Goal: Task Accomplishment & Management: Use online tool/utility

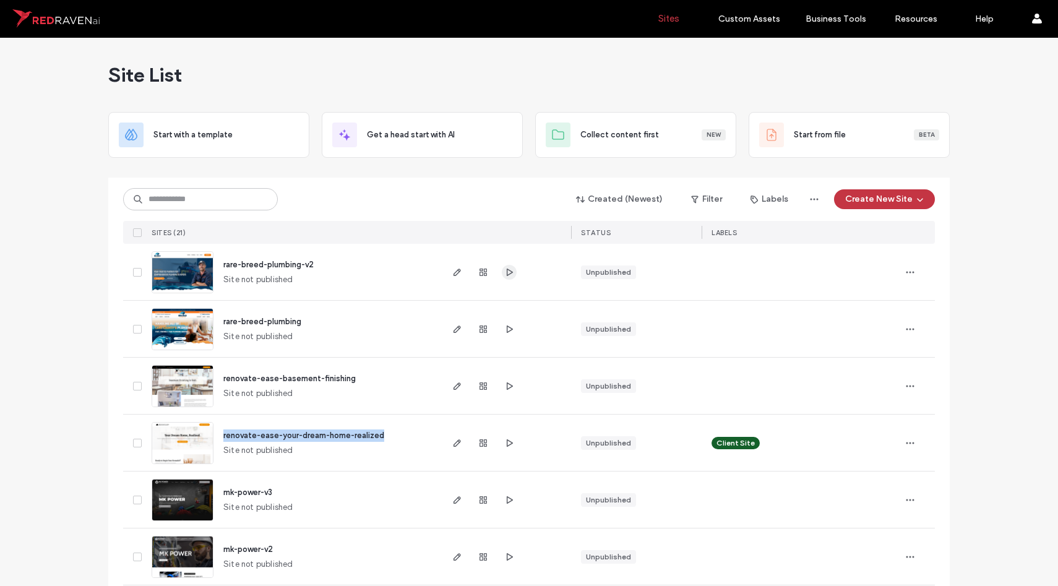
click at [507, 271] on use "button" at bounding box center [510, 271] width 6 height 7
click at [160, 281] on img at bounding box center [182, 294] width 61 height 84
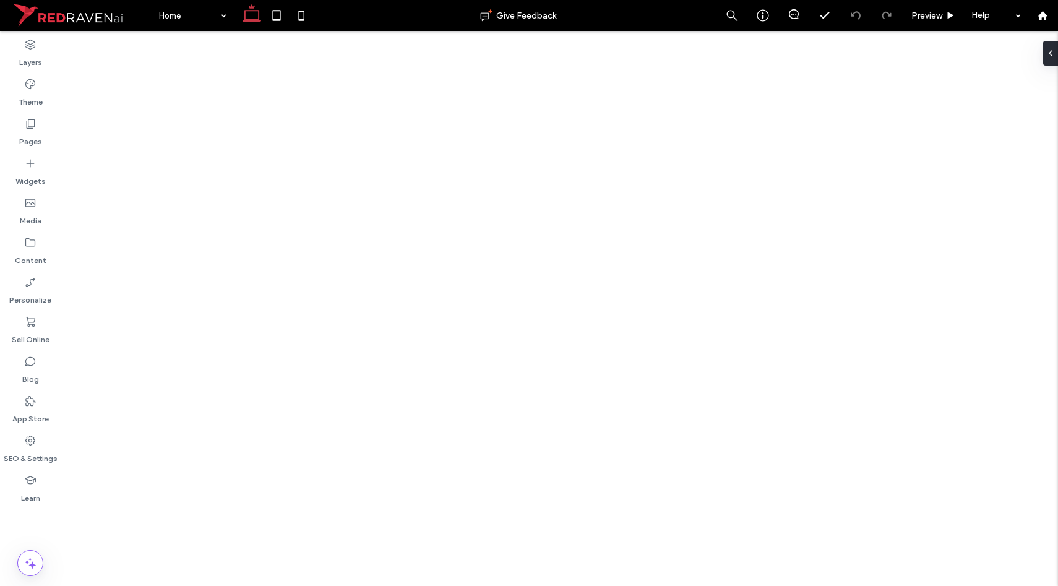
click at [283, 15] on icon at bounding box center [276, 15] width 25 height 25
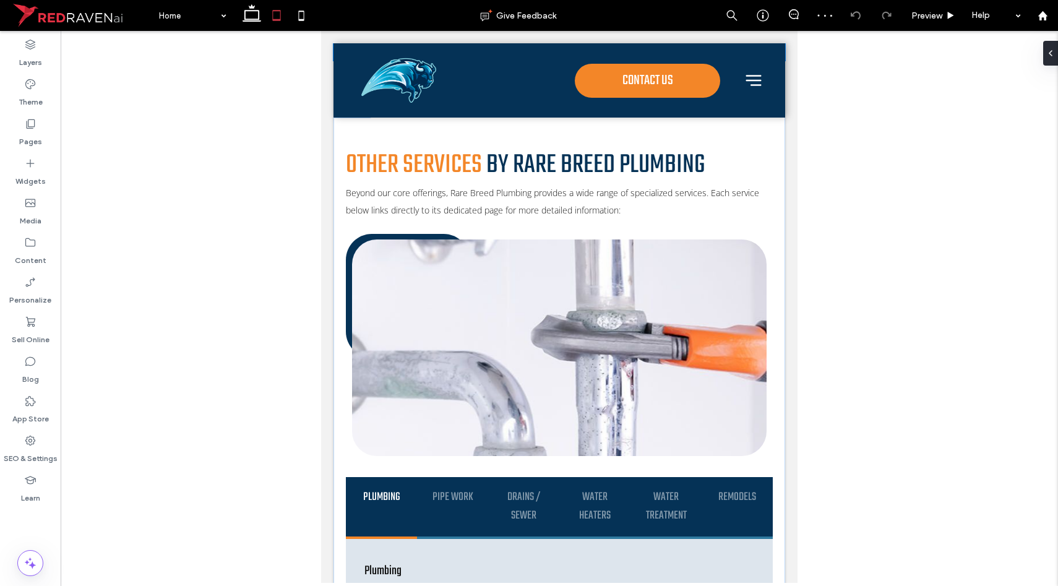
scroll to position [3994, 0]
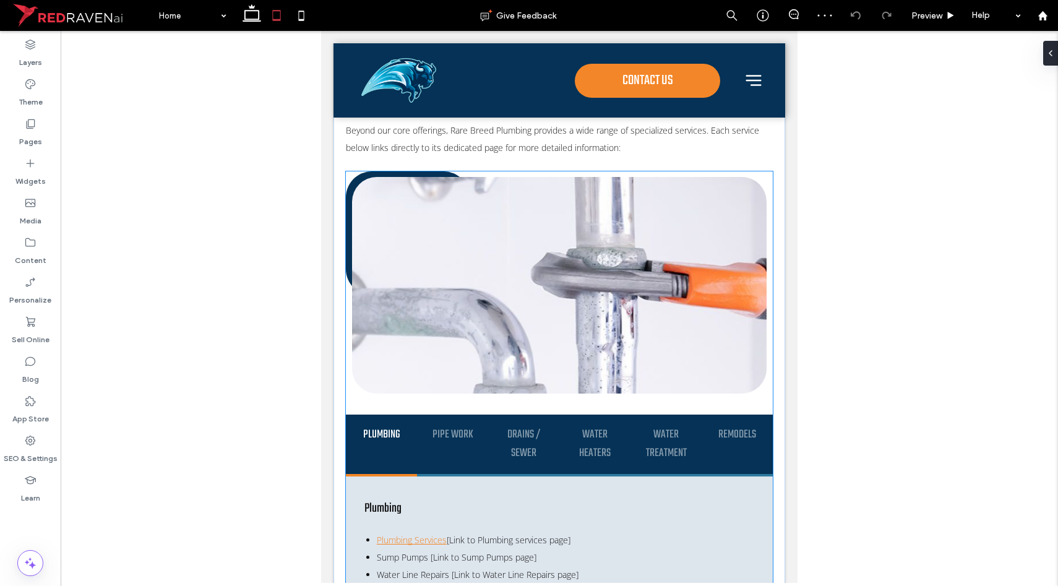
click at [426, 408] on div "Plumbing Pipe Work Drains / Sewer Water Heaters Water Treatment Remodels Plumbi…" at bounding box center [559, 568] width 427 height 321
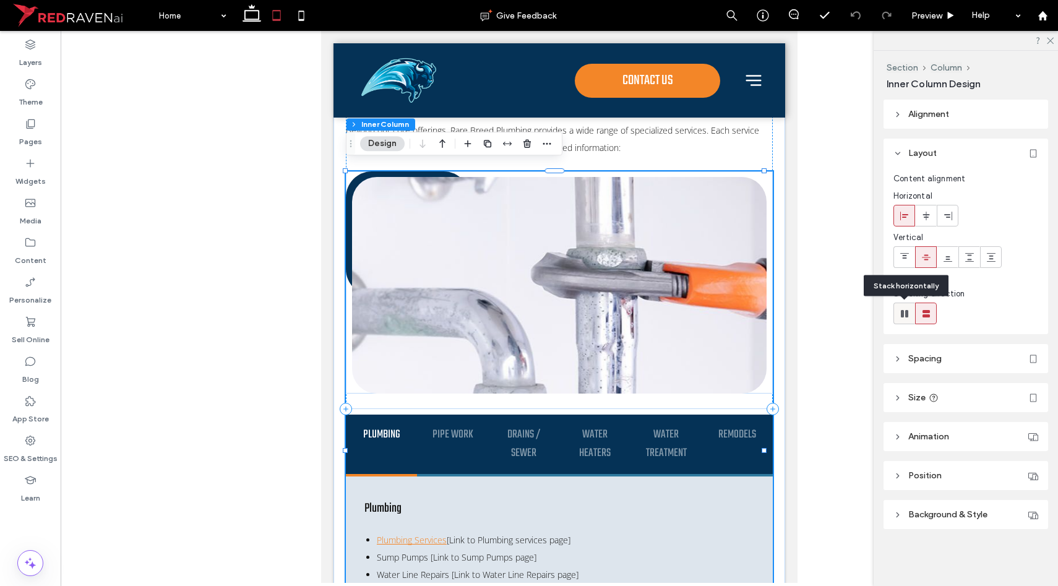
click at [912, 309] on div at bounding box center [904, 313] width 20 height 20
type input "*"
type input "**"
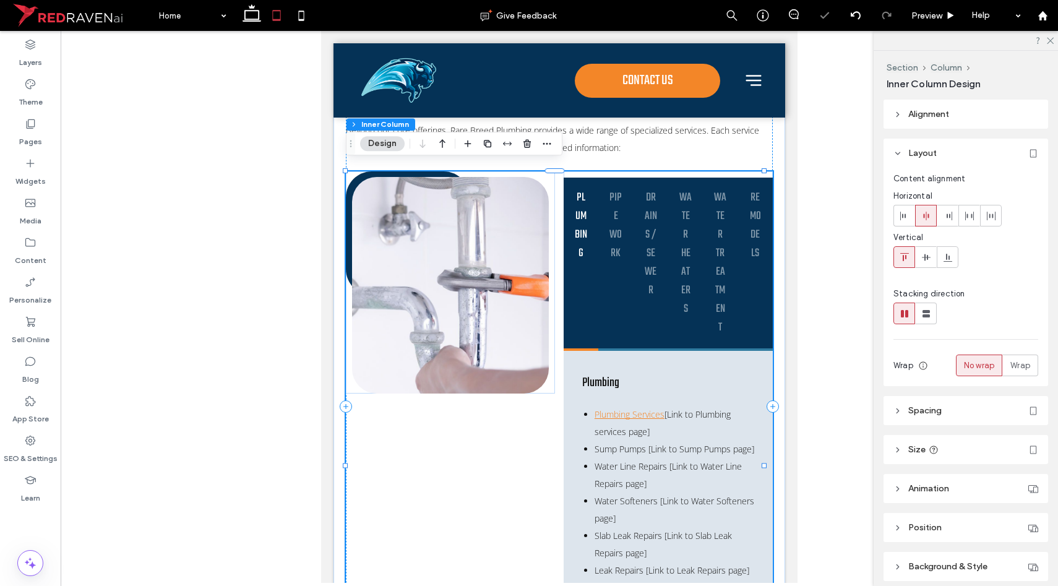
drag, startPoint x: 490, startPoint y: 413, endPoint x: 490, endPoint y: 406, distance: 6.8
click at [490, 413] on div "Plumbing Pipe Work Drains / Sewer Water Heaters Water Treatment Remodels Plumbi…" at bounding box center [559, 448] width 427 height 554
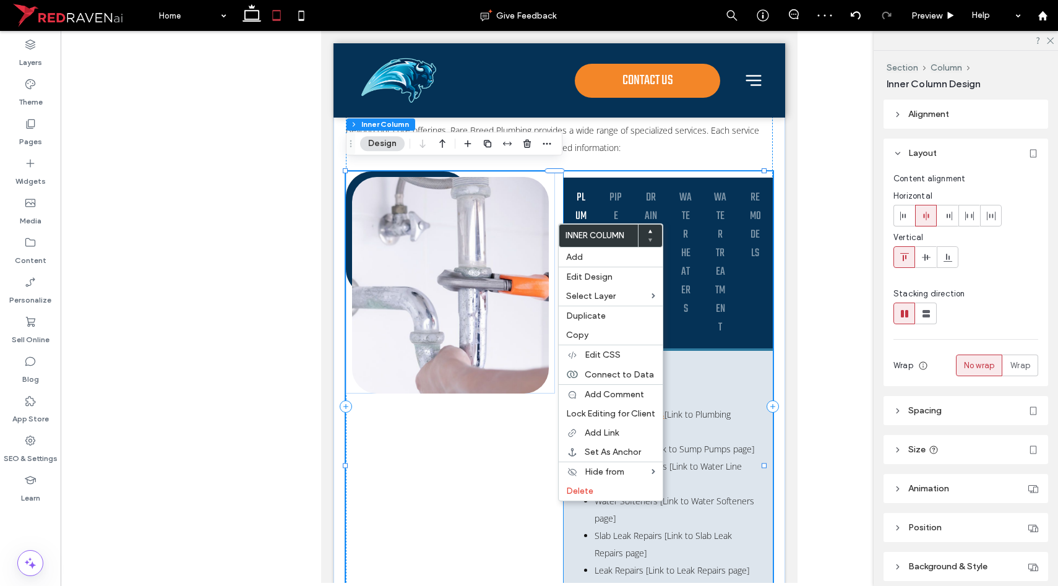
click at [566, 207] on div "Plumbing" at bounding box center [581, 264] width 35 height 173
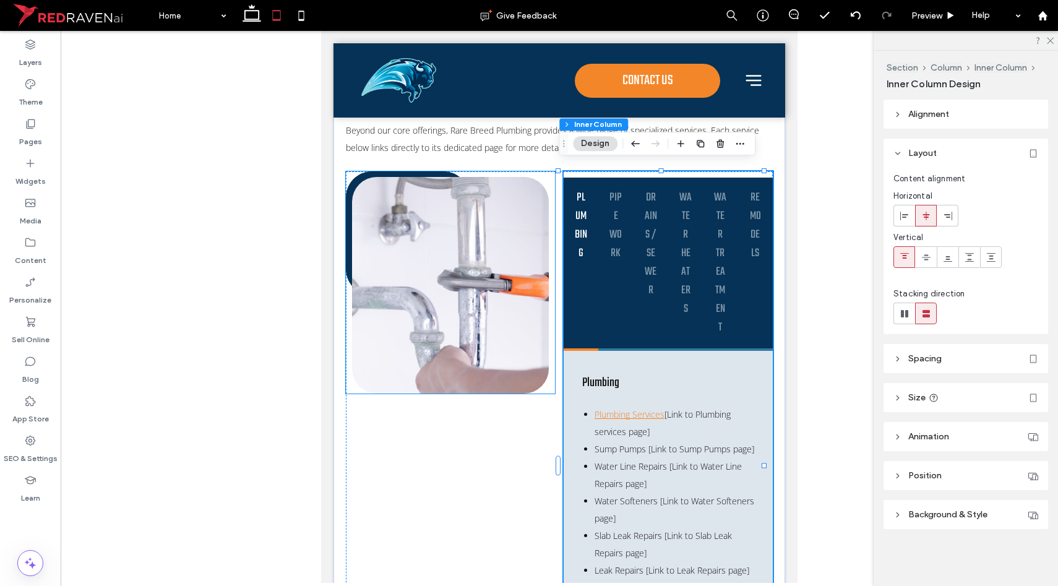
click at [480, 316] on img at bounding box center [450, 285] width 197 height 217
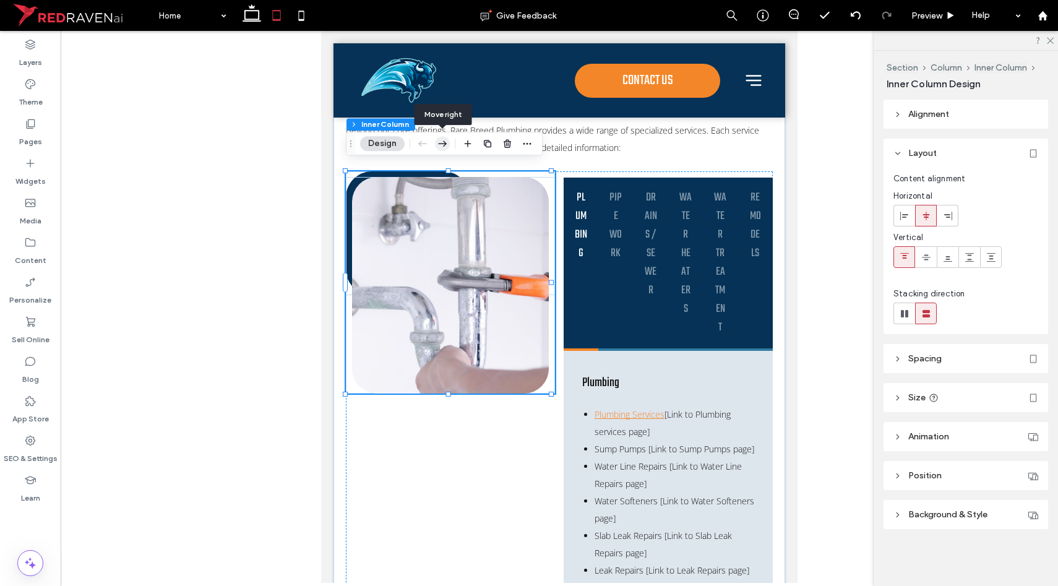
click at [438, 144] on use "button" at bounding box center [442, 143] width 9 height 6
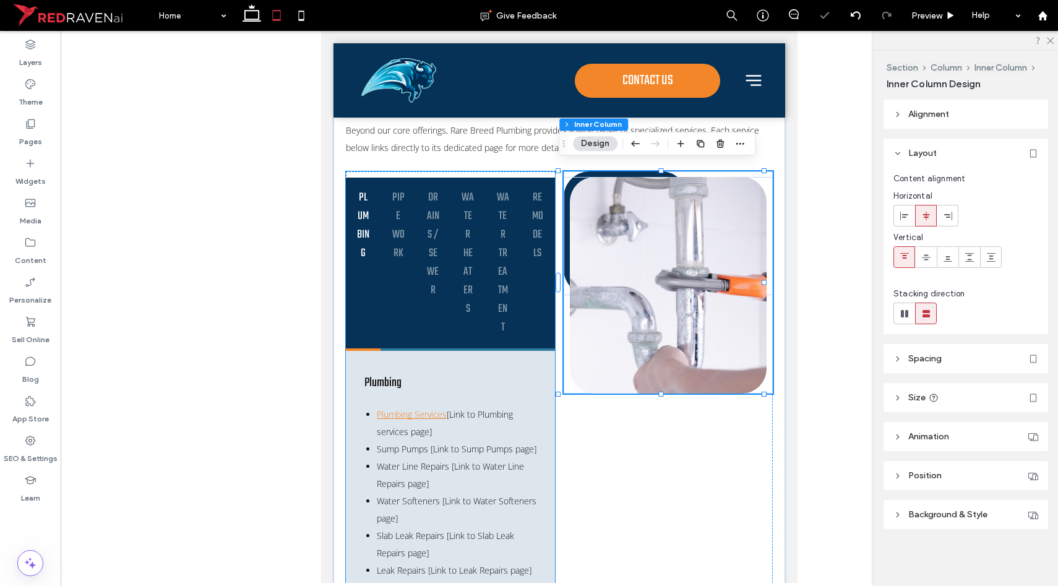
click at [547, 401] on div "Plumbing Plumbing Services [Link to Plumbing services page] Sump Pumps [Link to…" at bounding box center [450, 535] width 209 height 368
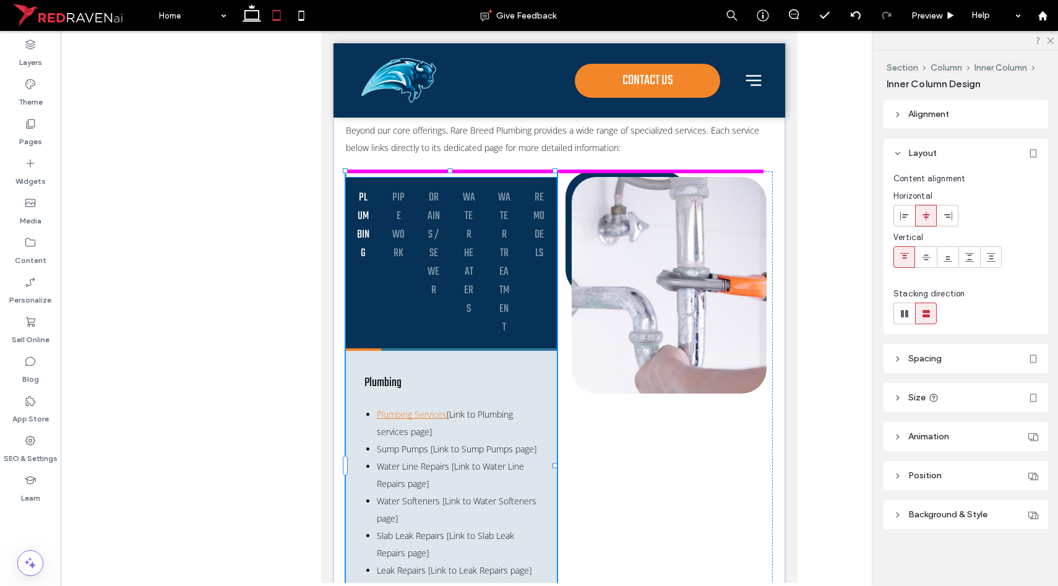
drag, startPoint x: 549, startPoint y: 459, endPoint x: 1274, endPoint y: 402, distance: 727.0
click at [663, 470] on div "Other Services by Rare Breed Plumbing Beyond our core offerings, Rare Breed Plu…" at bounding box center [560, 424] width 452 height 764
type input "**"
type input "****"
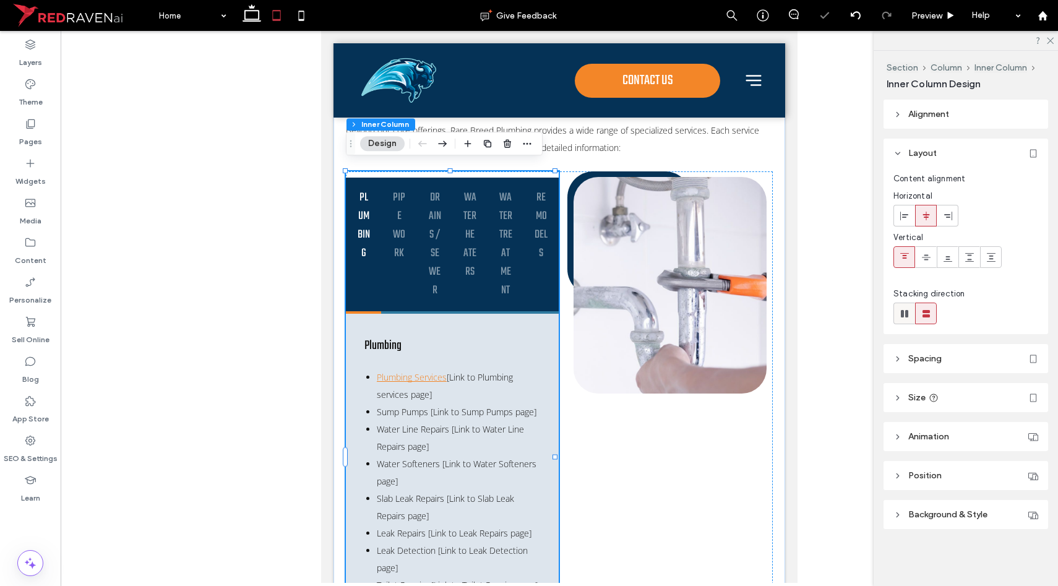
click at [904, 316] on icon at bounding box center [905, 314] width 12 height 12
type input "*"
type input "**"
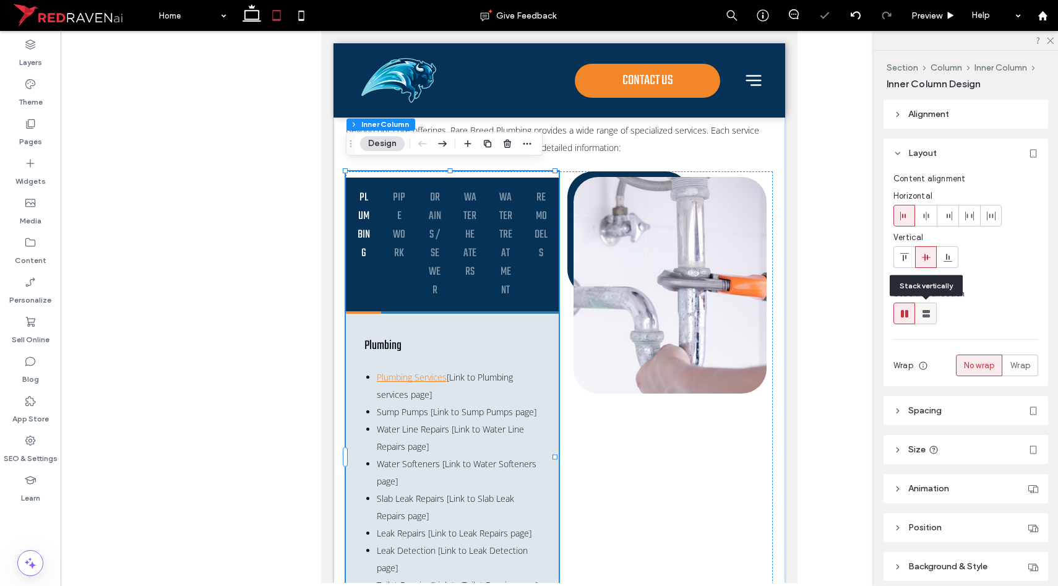
click at [925, 314] on use at bounding box center [926, 313] width 7 height 7
type input "**"
type input "****"
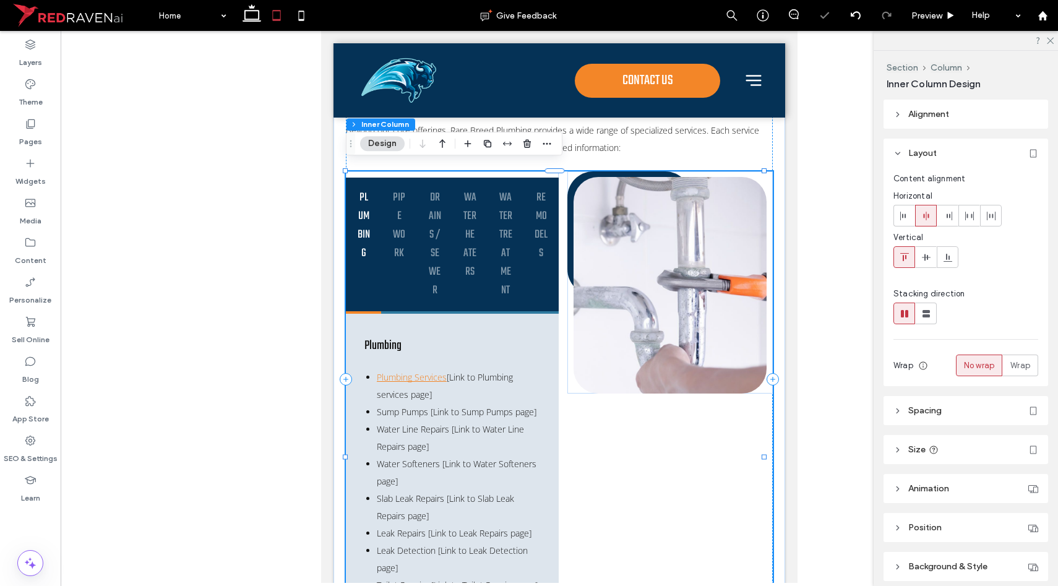
click at [723, 447] on div "Plumbing Pipe Work Drains / Sewer Water Heaters Water Treatment Remodels Plumbi…" at bounding box center [559, 420] width 427 height 499
click at [928, 319] on icon at bounding box center [926, 314] width 12 height 12
type input "**"
type input "****"
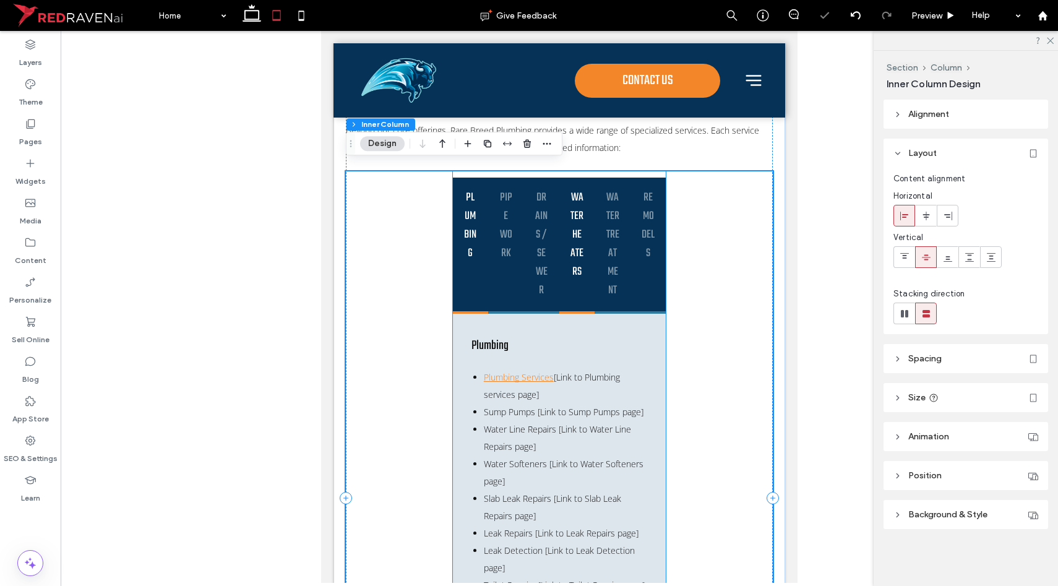
scroll to position [4109, 0]
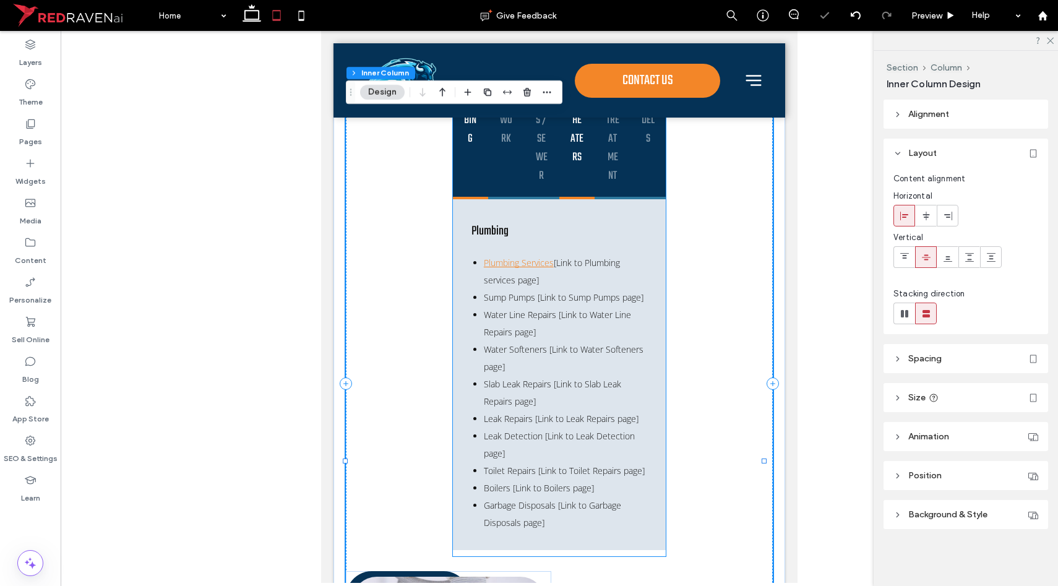
click at [584, 306] on li "Sump Pumps [Link to Sump Pumps page]" at bounding box center [565, 297] width 163 height 17
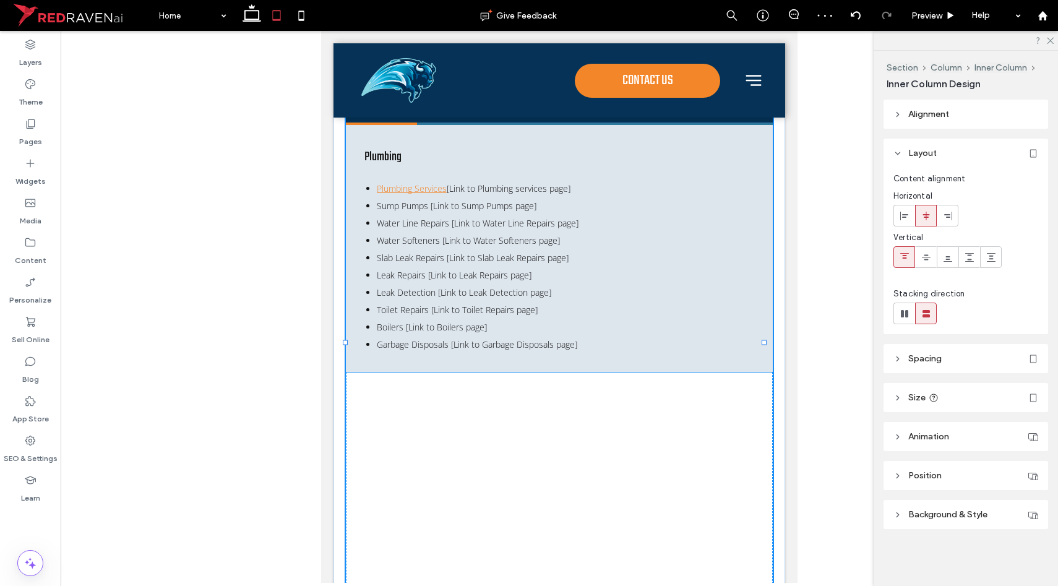
drag, startPoint x: 658, startPoint y: 335, endPoint x: 944, endPoint y: 341, distance: 286.0
type input "***"
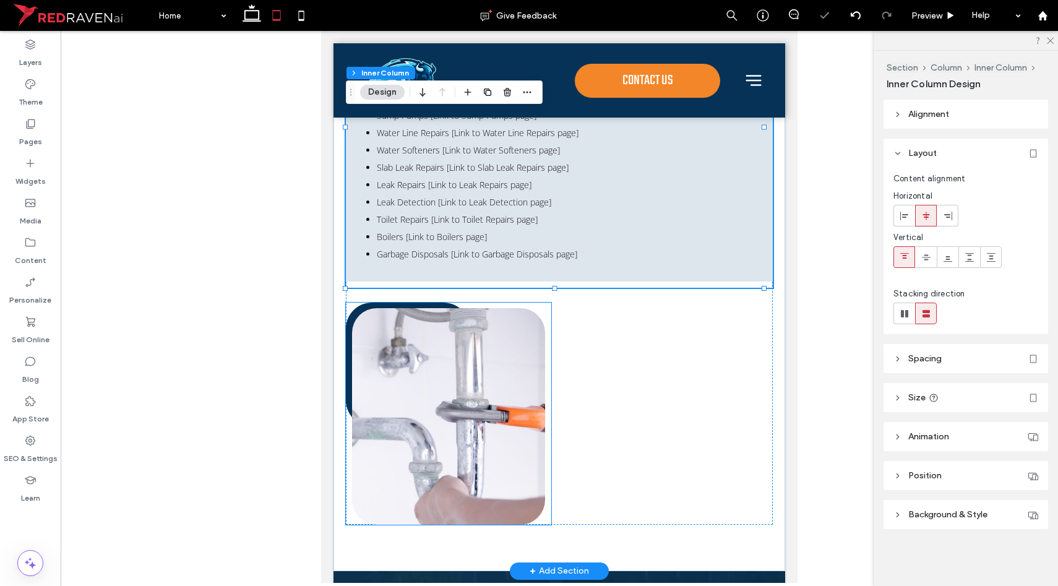
scroll to position [4243, 0]
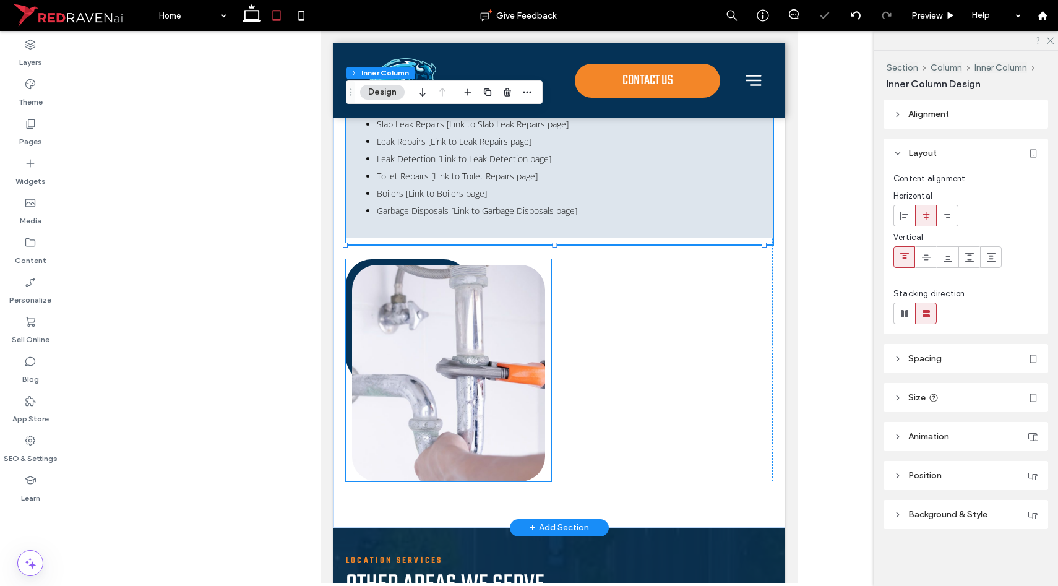
click at [507, 388] on img at bounding box center [448, 373] width 193 height 217
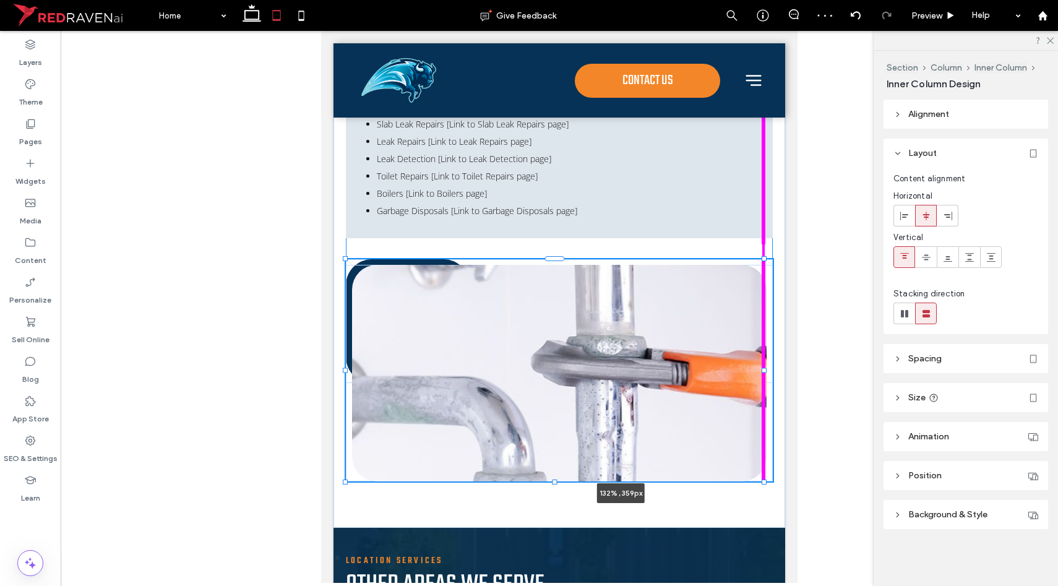
drag, startPoint x: 548, startPoint y: 361, endPoint x: 898, endPoint y: 368, distance: 349.8
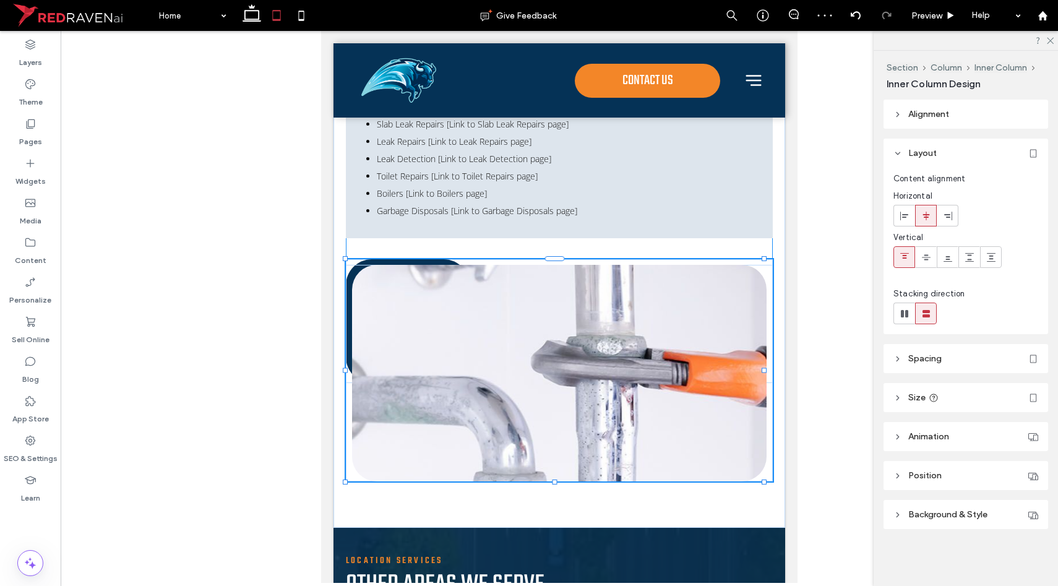
type input "***"
click at [397, 259] on link at bounding box center [408, 321] width 124 height 124
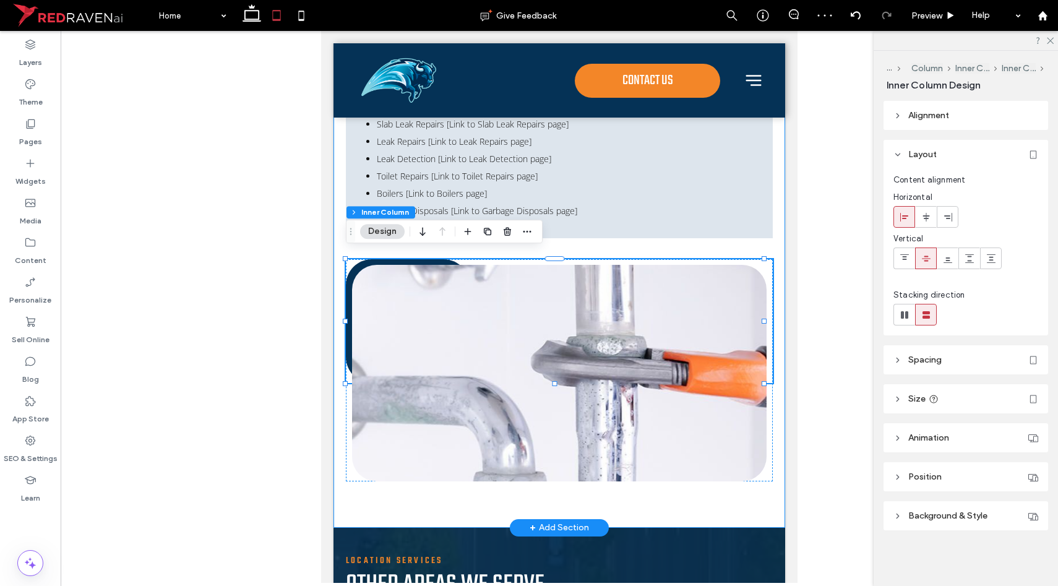
click at [345, 400] on div "Other Services by Rare Breed Plumbing Beyond our core offerings, Rare Breed Plu…" at bounding box center [560, 161] width 452 height 734
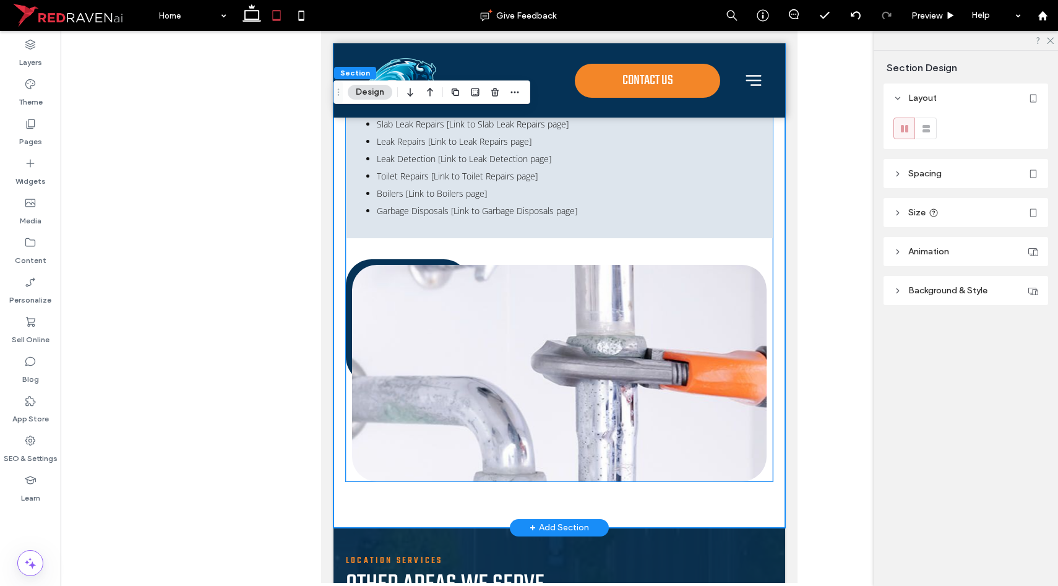
click at [347, 400] on div at bounding box center [559, 373] width 427 height 217
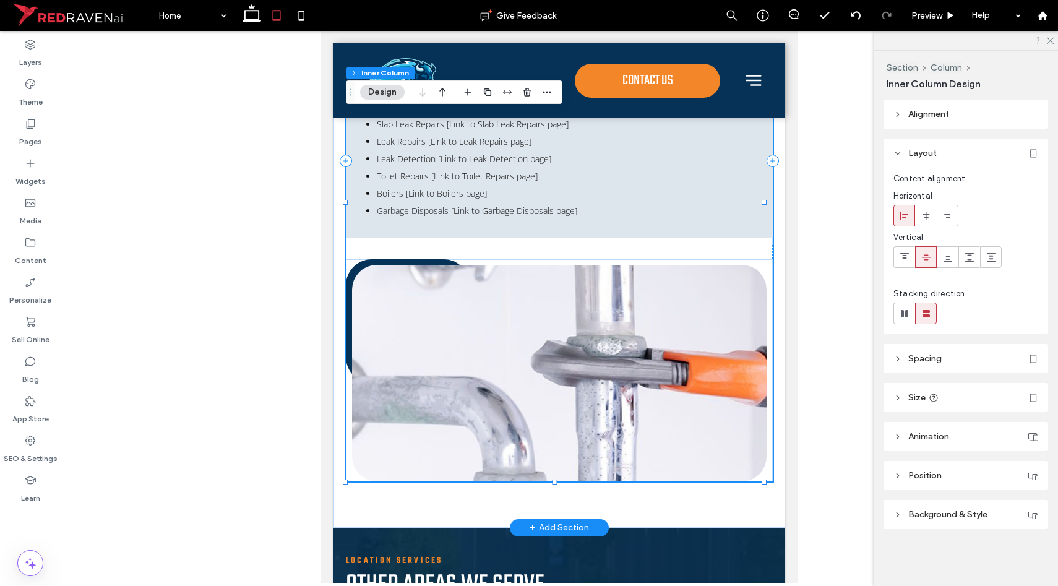
click at [347, 400] on div at bounding box center [559, 373] width 427 height 217
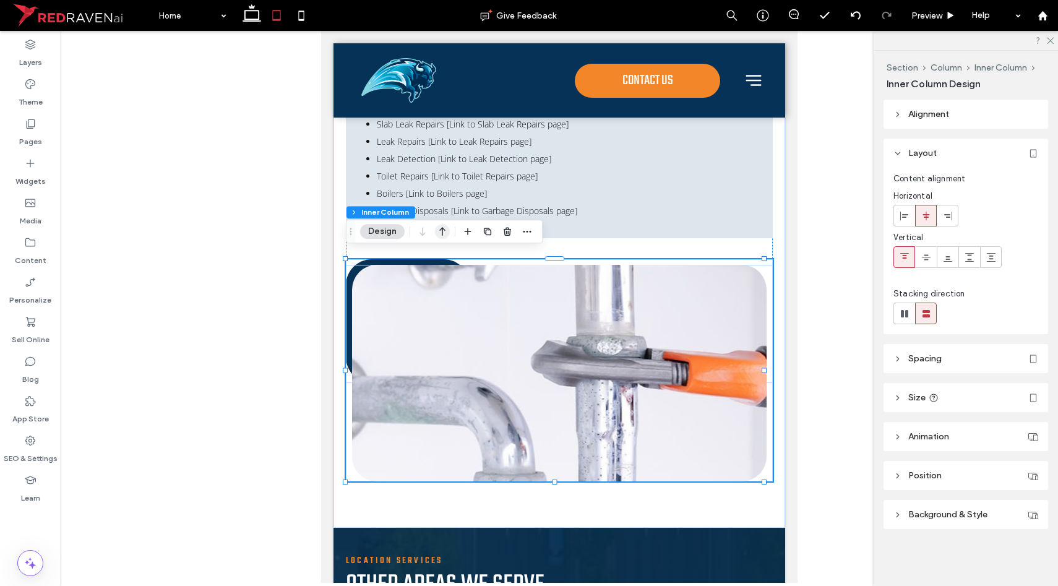
click at [438, 229] on icon "button" at bounding box center [442, 231] width 15 height 22
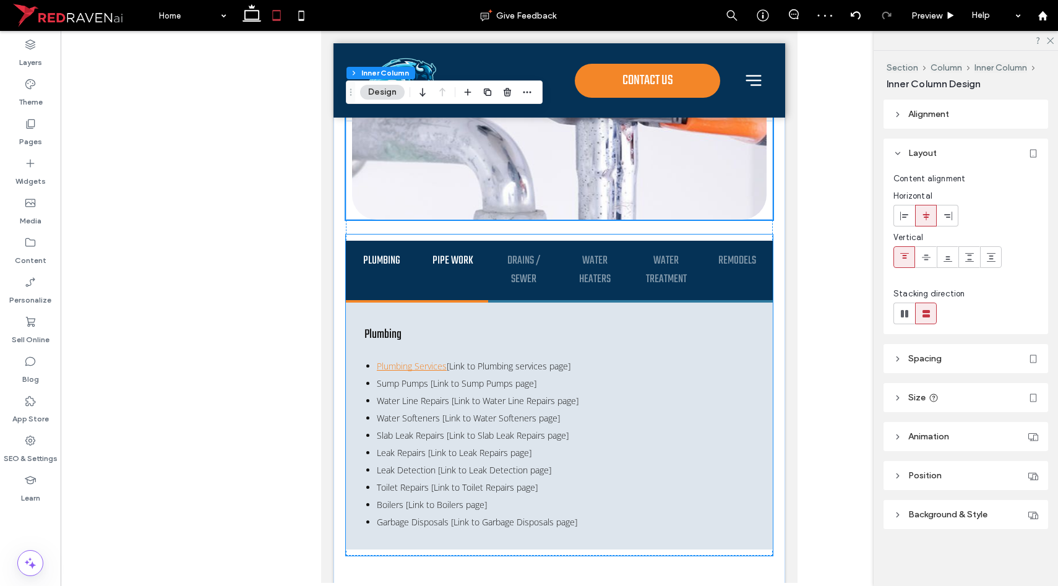
scroll to position [4212, 0]
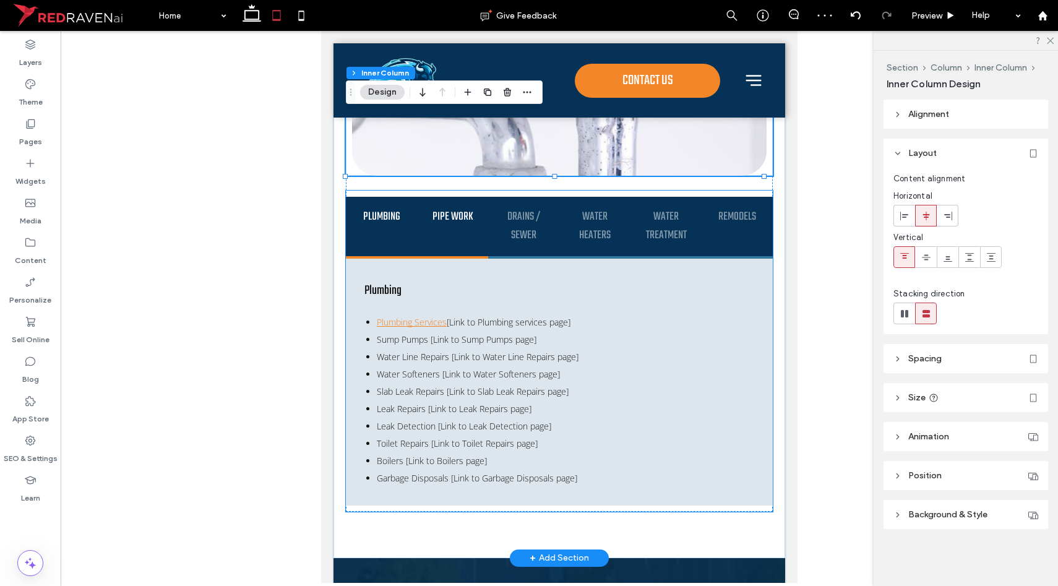
click at [467, 218] on h3 "Pipe Work" at bounding box center [452, 217] width 49 height 19
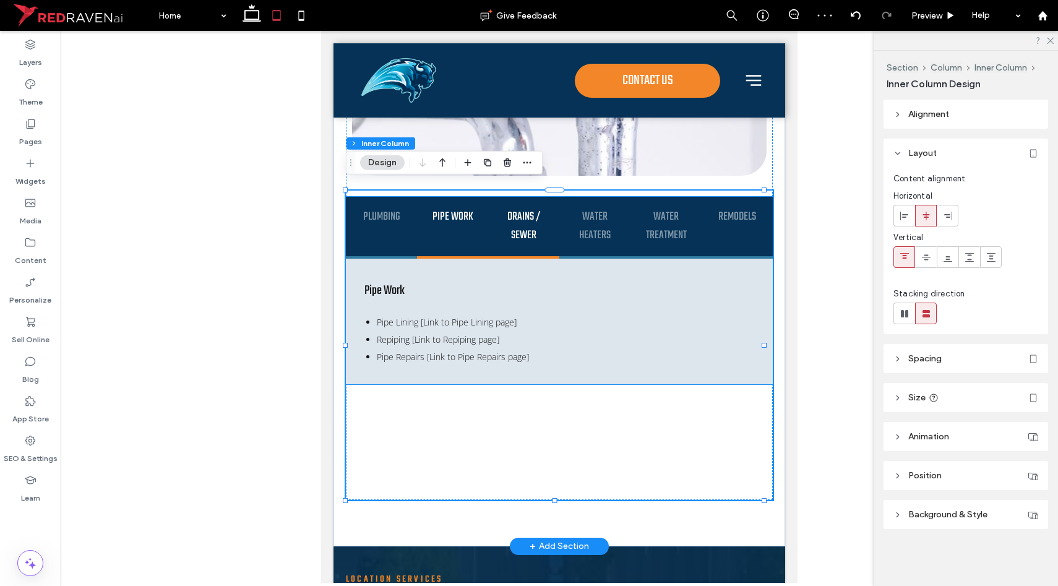
click at [517, 216] on h3 "Drains / Sewer" at bounding box center [523, 226] width 49 height 37
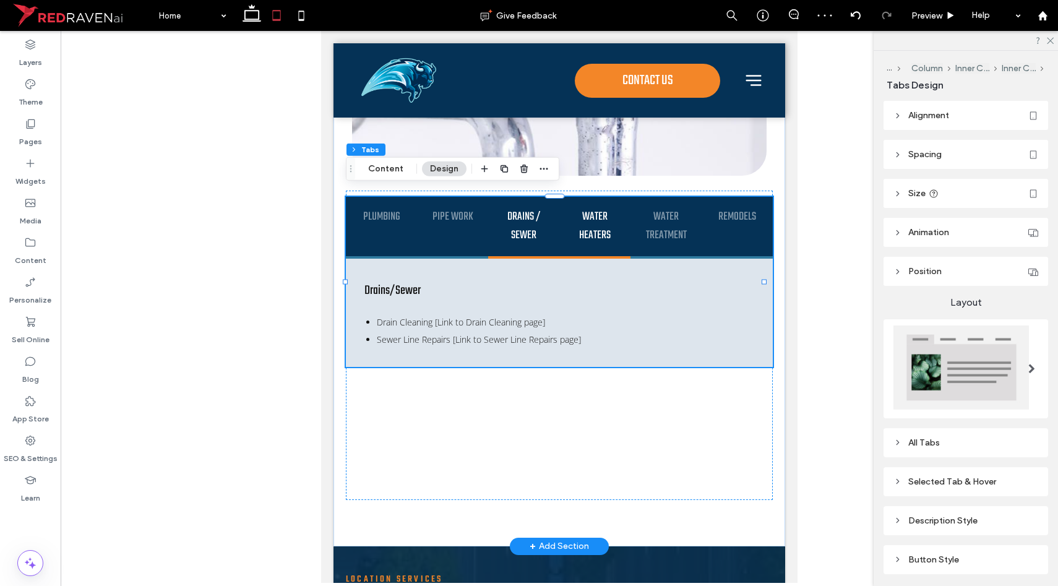
click at [589, 217] on h4 "Water Heaters" at bounding box center [595, 226] width 49 height 37
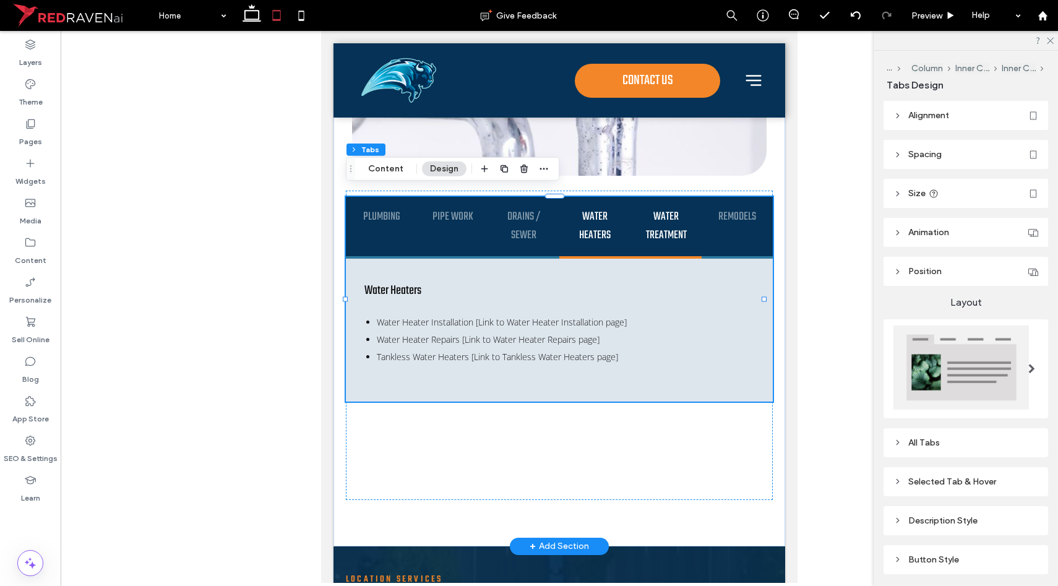
click at [648, 218] on h4 "Water Treatment" at bounding box center [666, 226] width 49 height 37
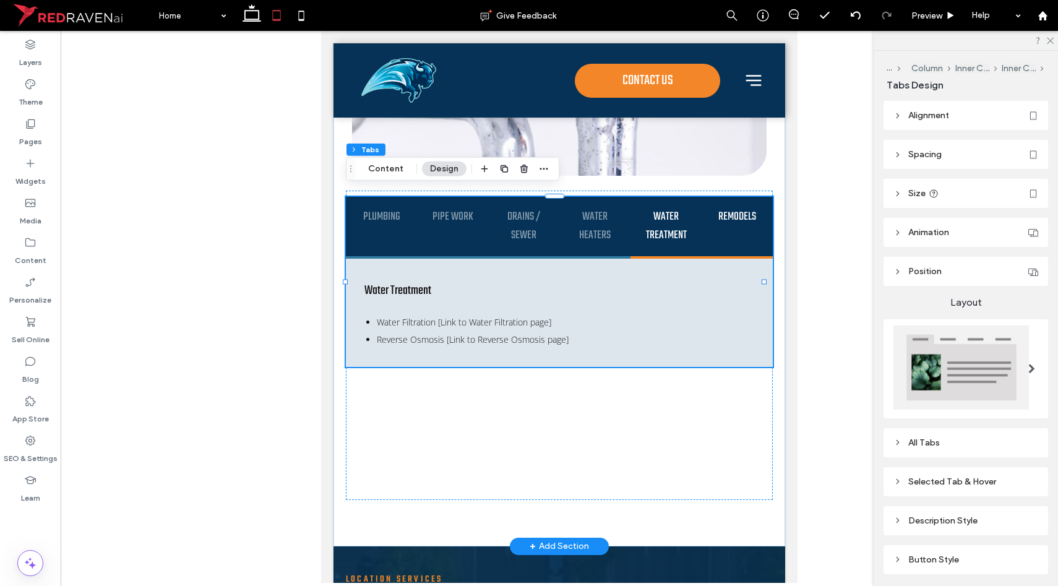
click at [720, 212] on h4 "Remodels" at bounding box center [737, 217] width 49 height 19
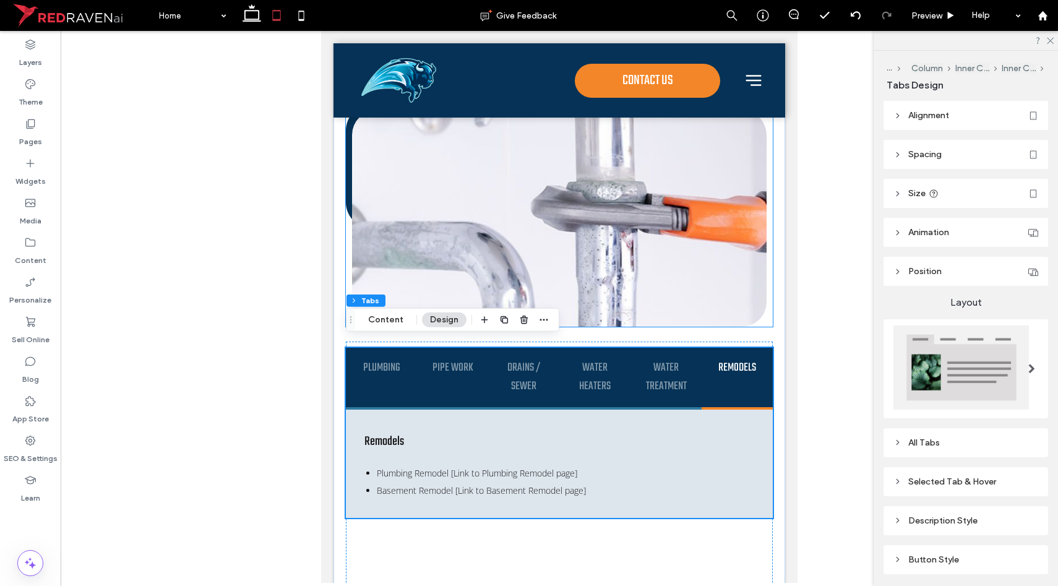
scroll to position [4061, 0]
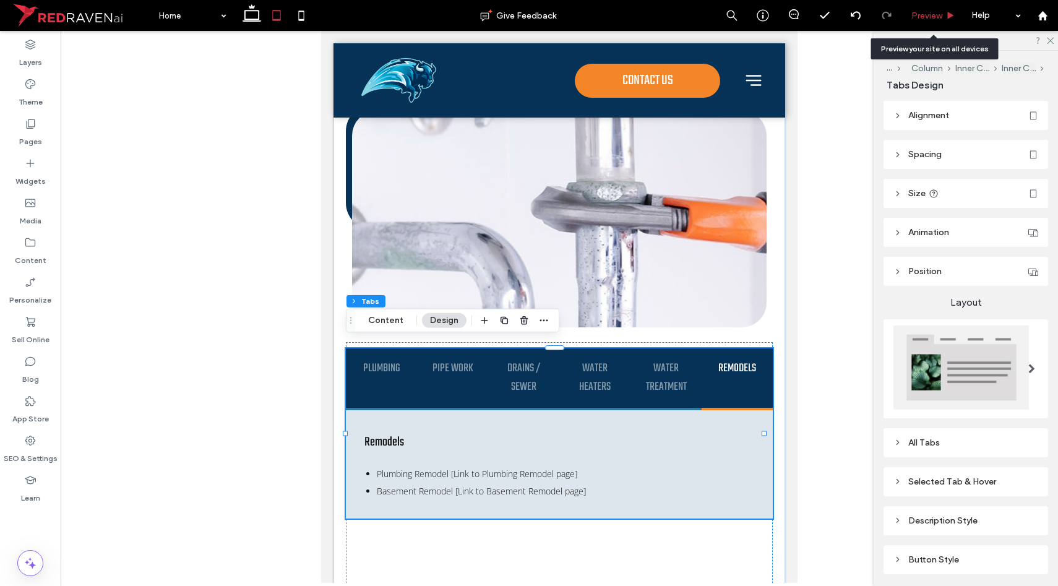
click at [936, 9] on div "Preview" at bounding box center [933, 15] width 63 height 31
click at [930, 19] on span "Preview" at bounding box center [927, 16] width 31 height 11
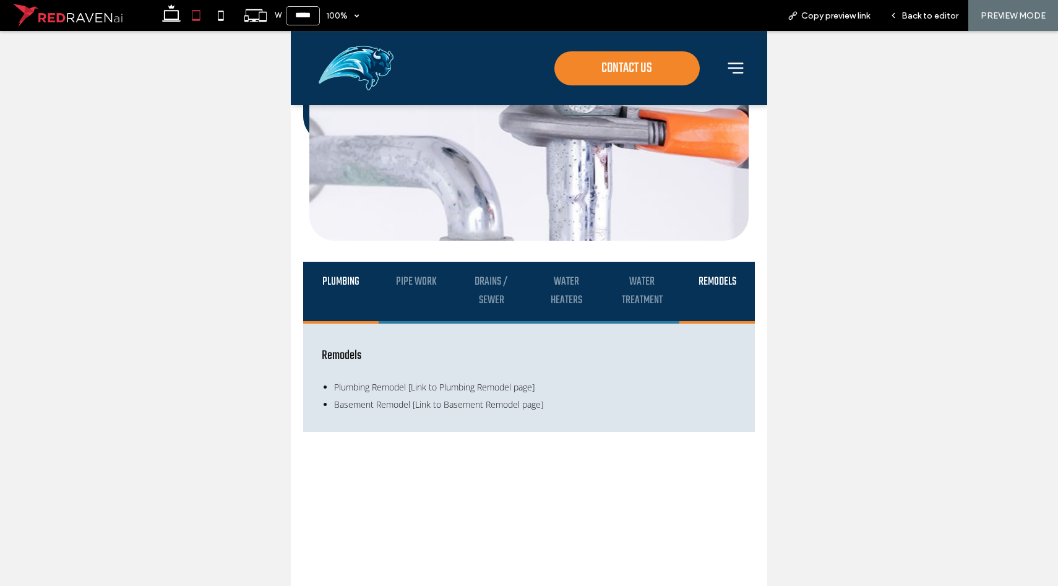
click at [375, 324] on div "Plumbing" at bounding box center [341, 293] width 76 height 62
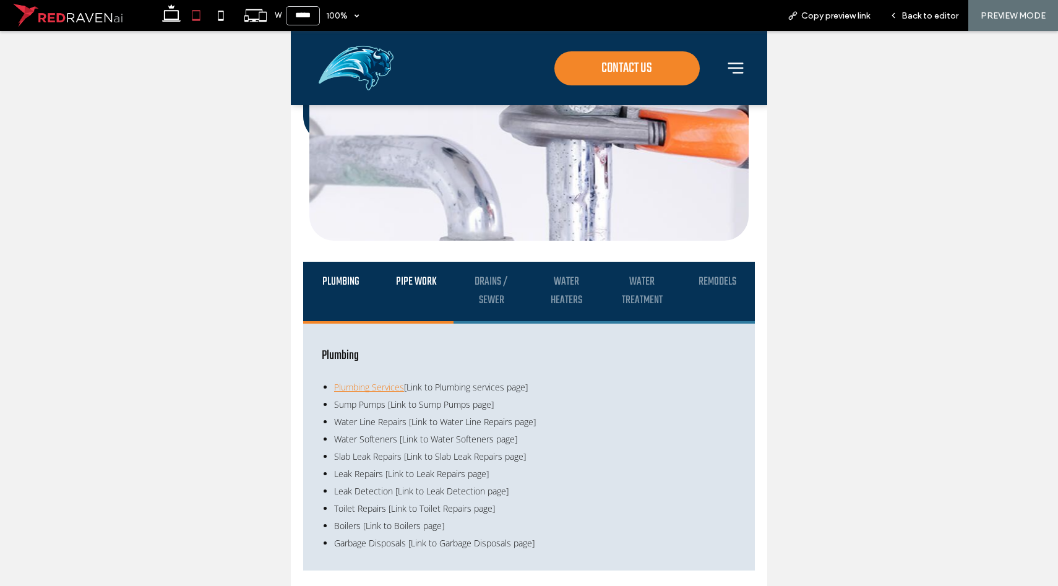
click at [415, 324] on div "Pipe Work" at bounding box center [417, 293] width 76 height 62
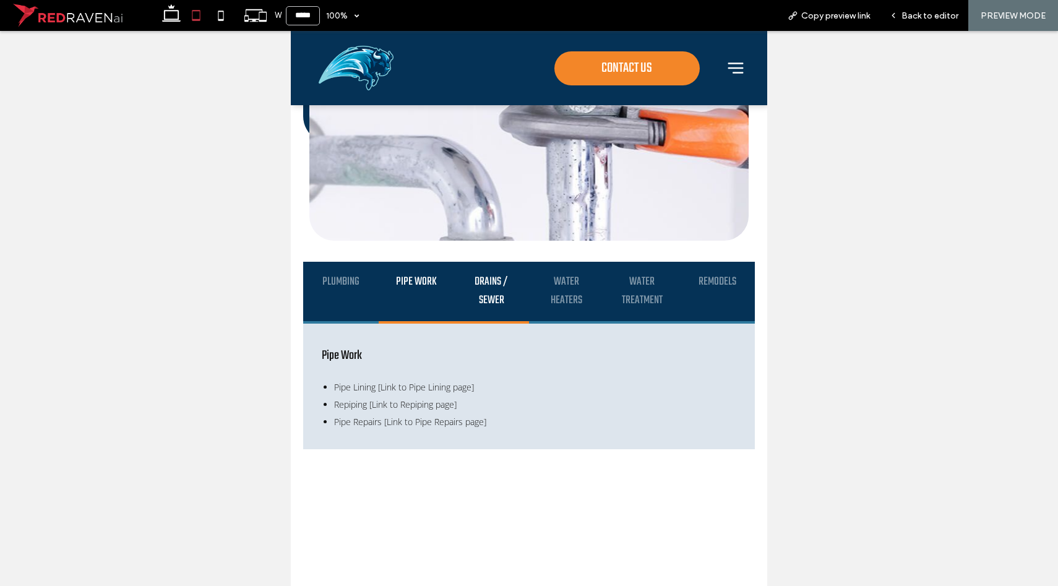
click at [477, 310] on h3 "Drains / Sewer" at bounding box center [491, 291] width 53 height 37
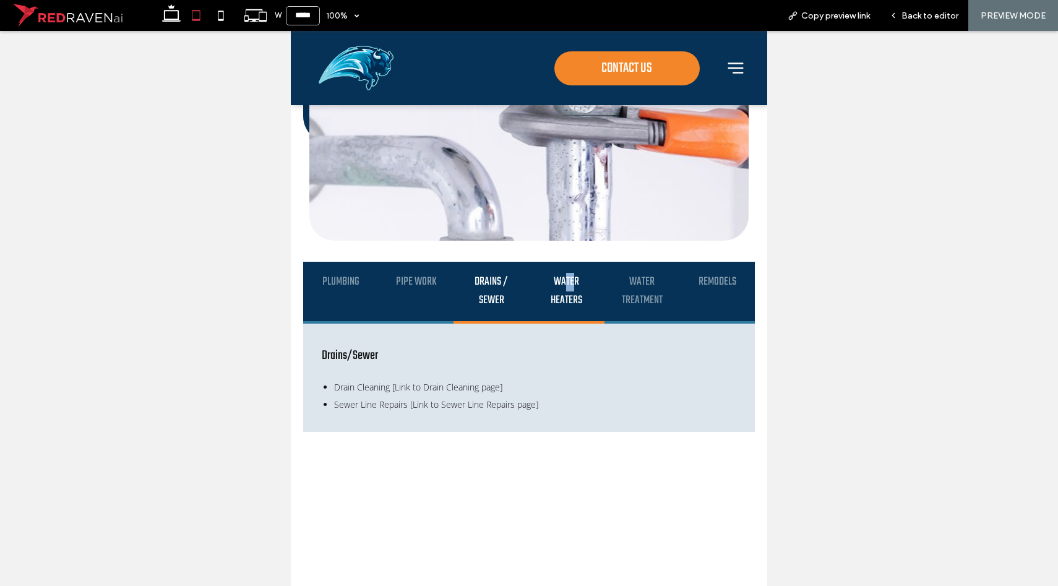
click at [572, 310] on h4 "Water Heaters" at bounding box center [566, 291] width 53 height 37
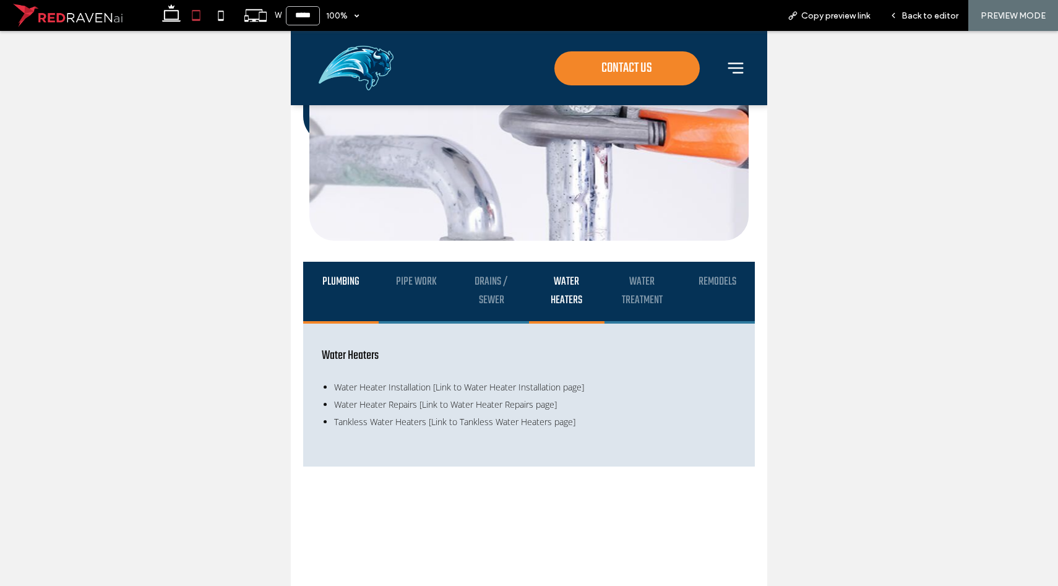
click at [328, 324] on div "Plumbing" at bounding box center [341, 293] width 76 height 62
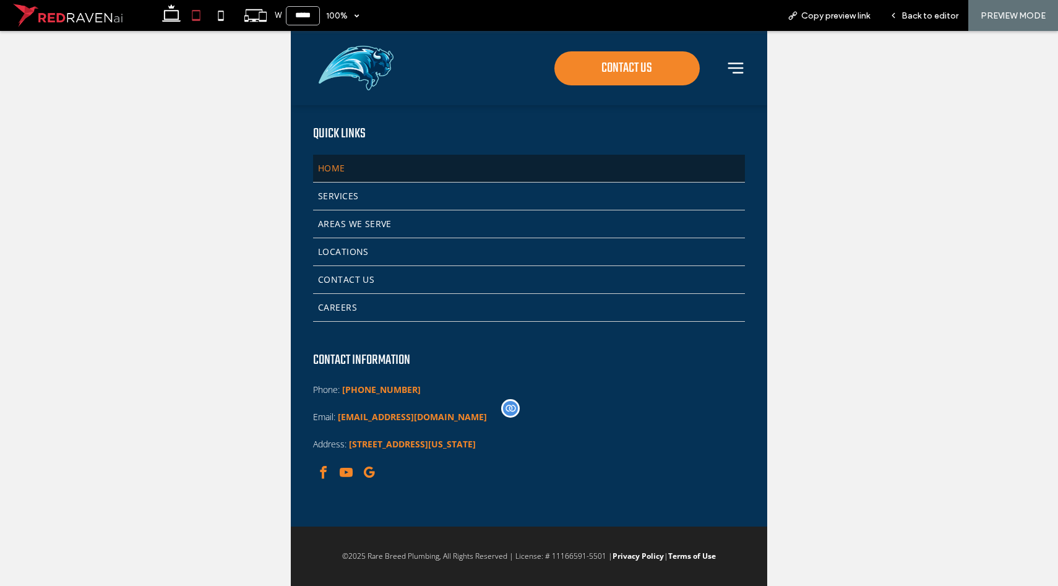
scroll to position [5895, 0]
click at [175, 17] on icon at bounding box center [171, 15] width 25 height 25
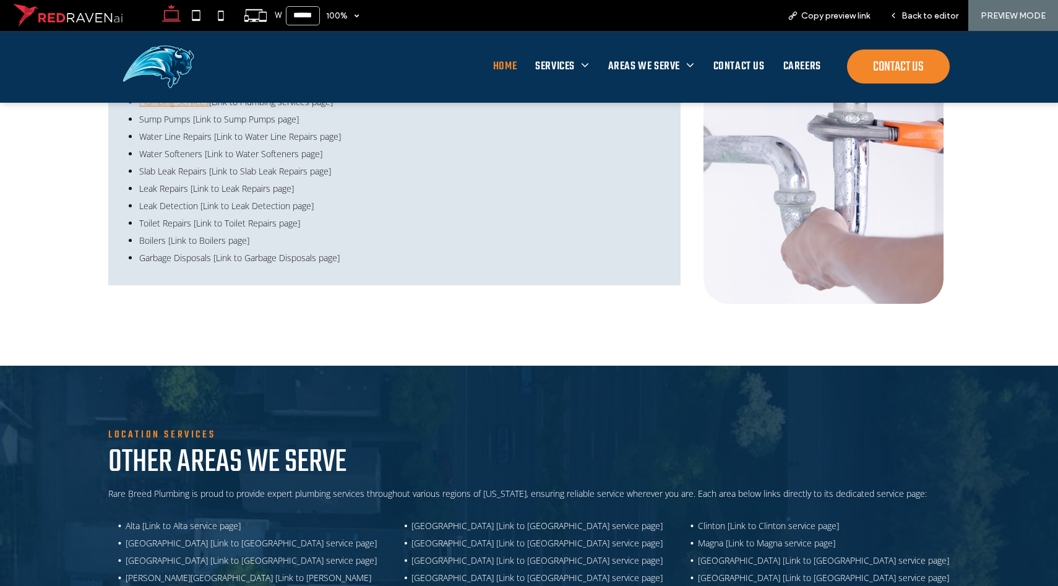
scroll to position [4411, 0]
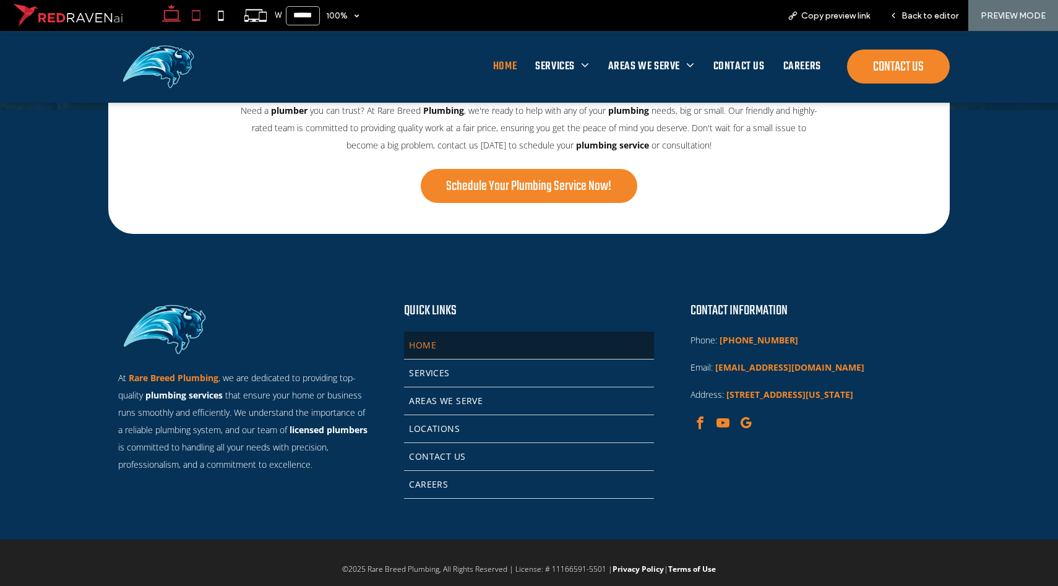
click at [204, 17] on icon at bounding box center [196, 15] width 25 height 25
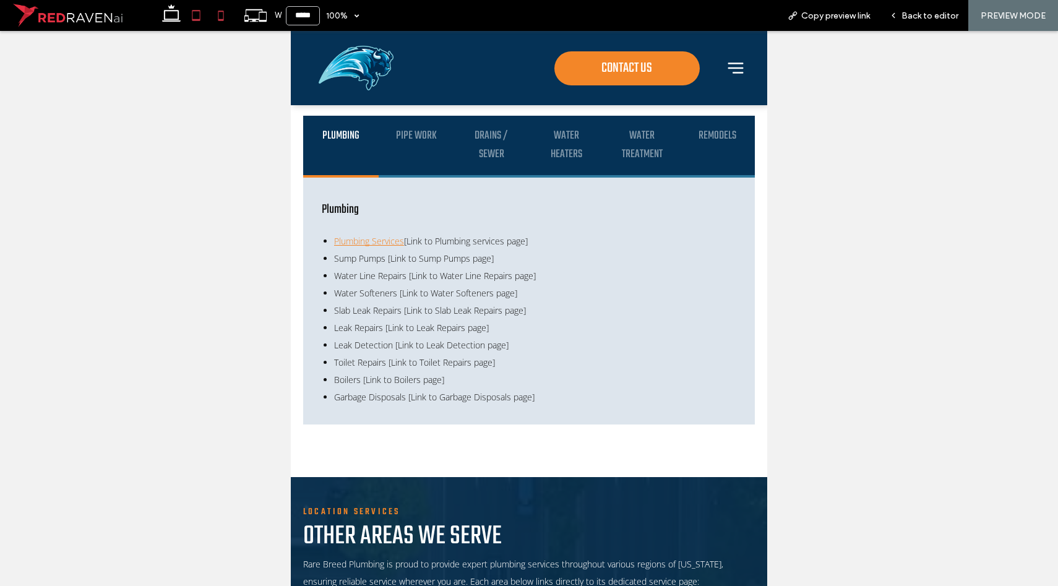
click at [222, 20] on use at bounding box center [221, 16] width 6 height 10
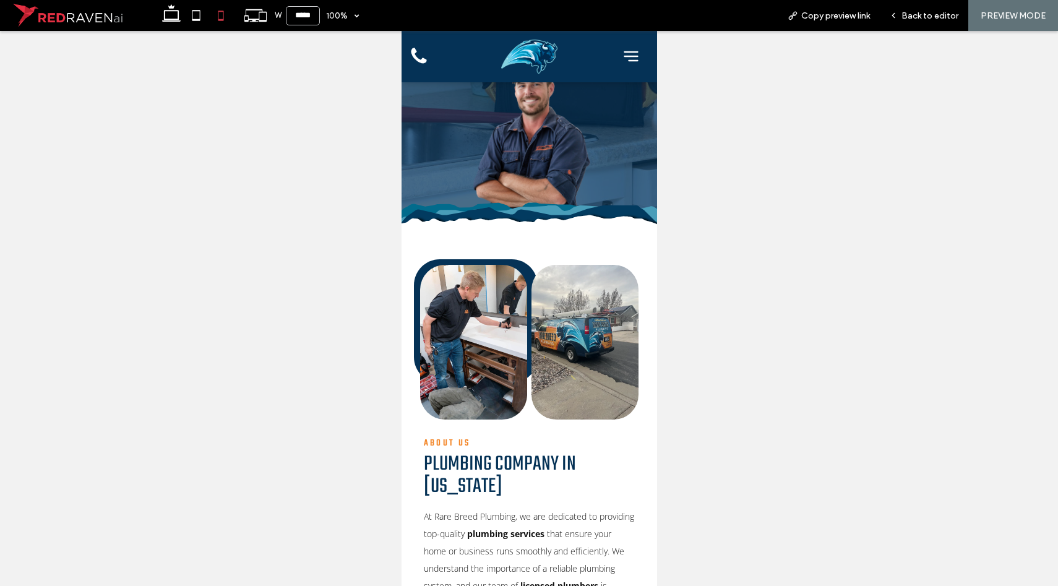
scroll to position [0, 0]
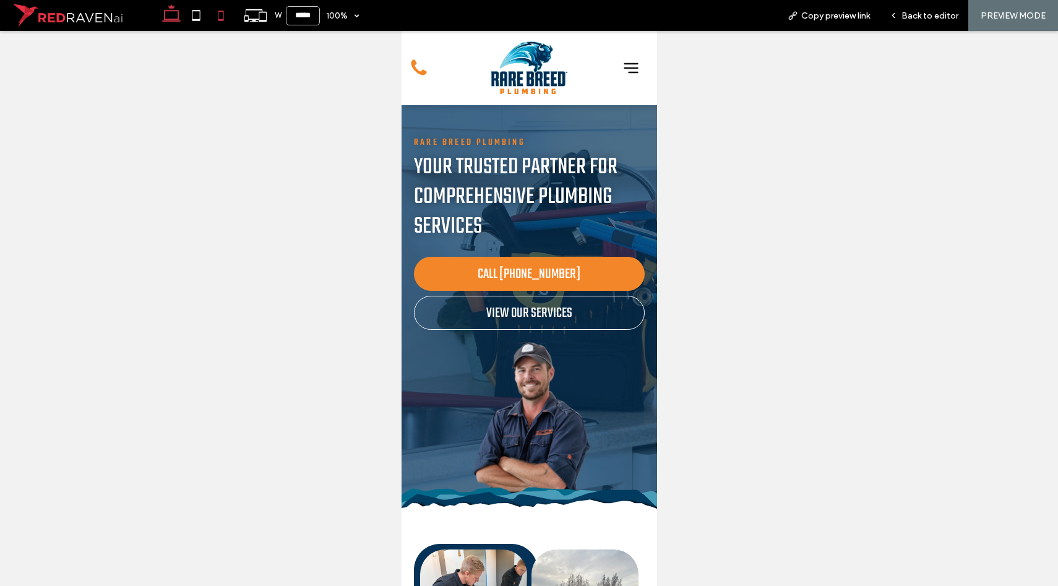
click at [178, 19] on use at bounding box center [171, 12] width 19 height 17
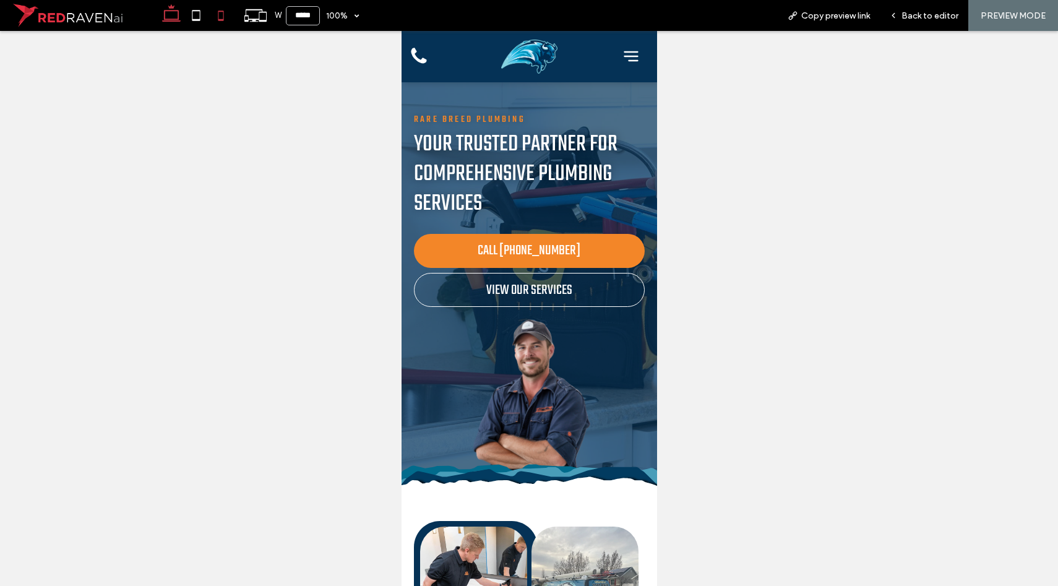
type input "******"
